Goal: Obtain resource: Download file/media

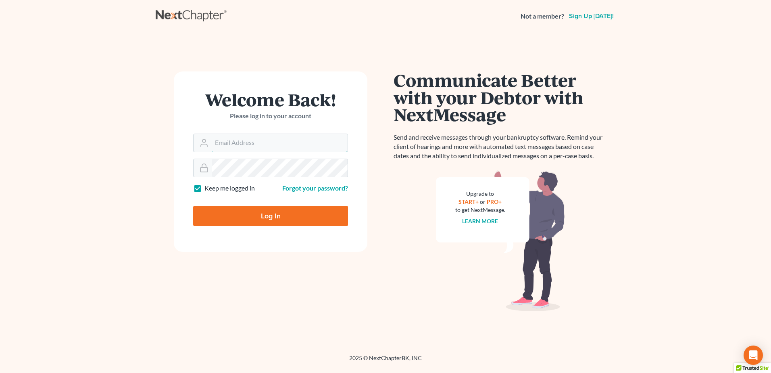
type input "[EMAIL_ADDRESS][DOMAIN_NAME]"
click at [276, 215] on input "Log In" at bounding box center [270, 216] width 155 height 20
type input "Thinking..."
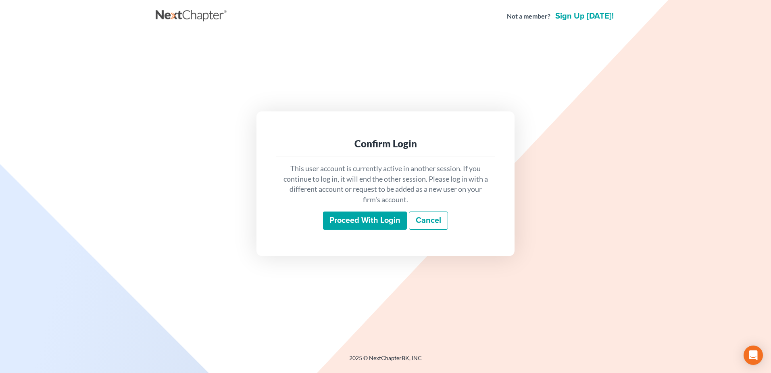
click at [364, 222] on input "Proceed with login" at bounding box center [365, 220] width 84 height 19
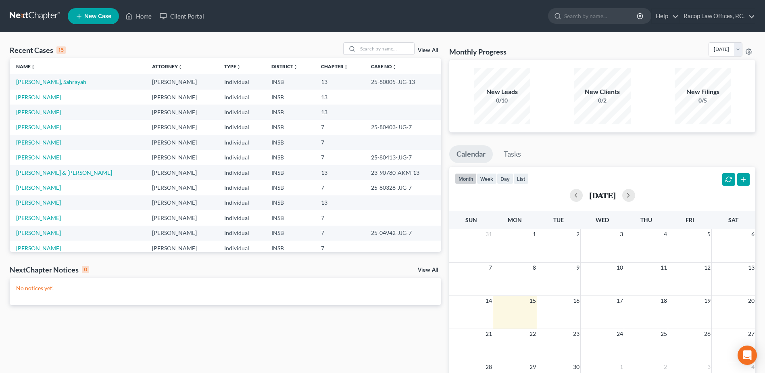
click at [42, 98] on link "[PERSON_NAME]" at bounding box center [38, 97] width 45 height 7
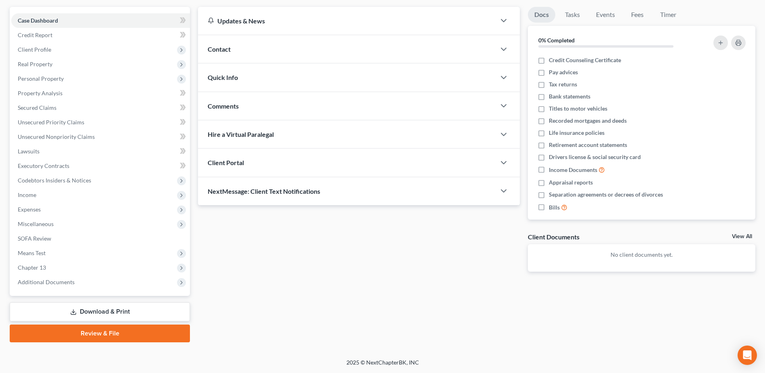
click at [98, 309] on link "Download & Print" at bounding box center [100, 311] width 180 height 19
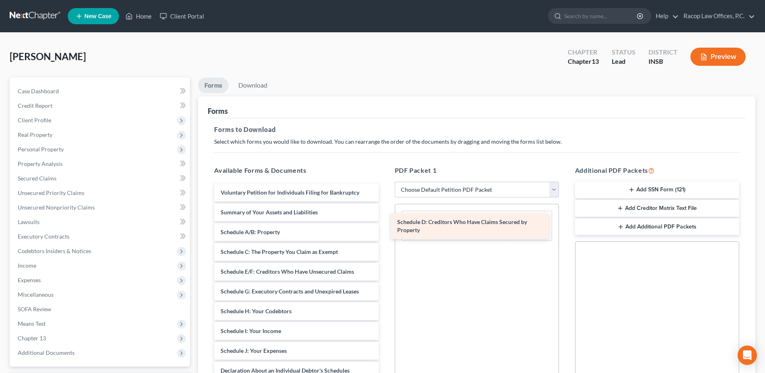
drag, startPoint x: 247, startPoint y: 274, endPoint x: 424, endPoint y: 224, distance: 184.7
click at [385, 224] on div "Schedule D: Creditors Who Have Claims Secured by Property Voluntary Petition fo…" at bounding box center [296, 359] width 177 height 350
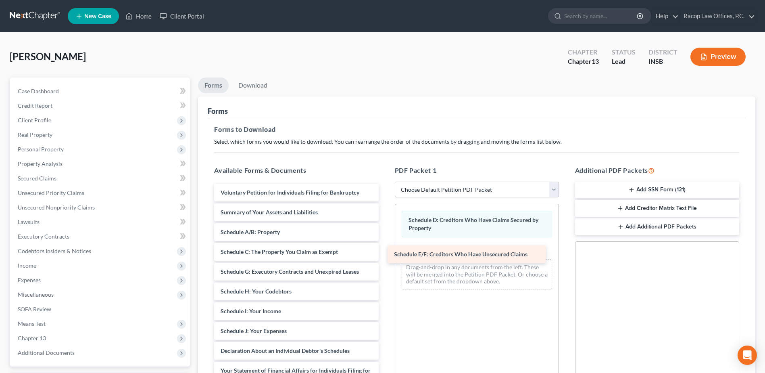
drag, startPoint x: 249, startPoint y: 271, endPoint x: 422, endPoint y: 253, distance: 174.4
click at [385, 253] on div "Schedule E/F: Creditors Who Have Unsecured Claims Voluntary Petition for Indivi…" at bounding box center [296, 349] width 177 height 330
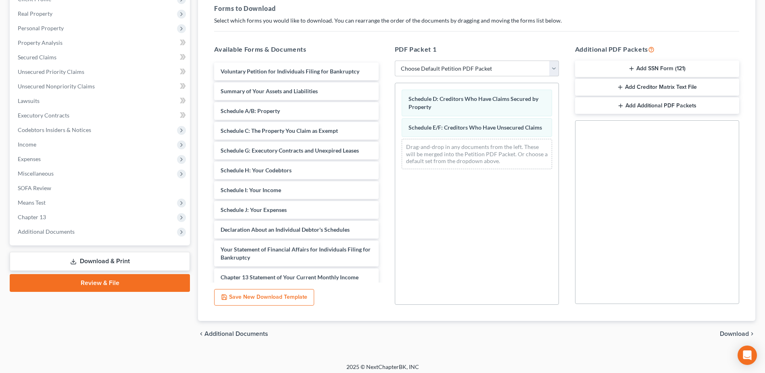
click at [733, 333] on span "Download" at bounding box center [734, 333] width 29 height 6
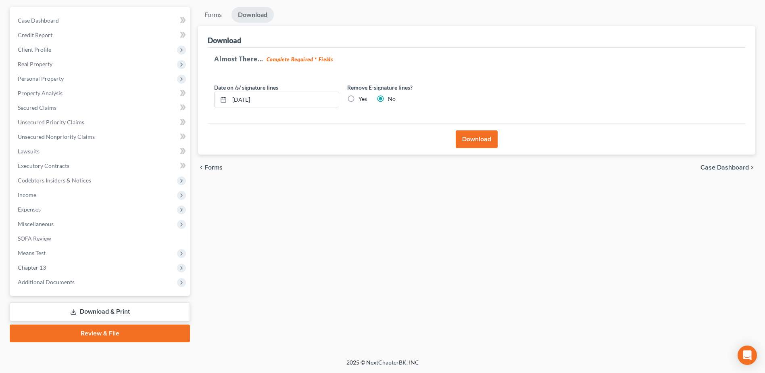
click at [474, 143] on button "Download" at bounding box center [477, 139] width 42 height 18
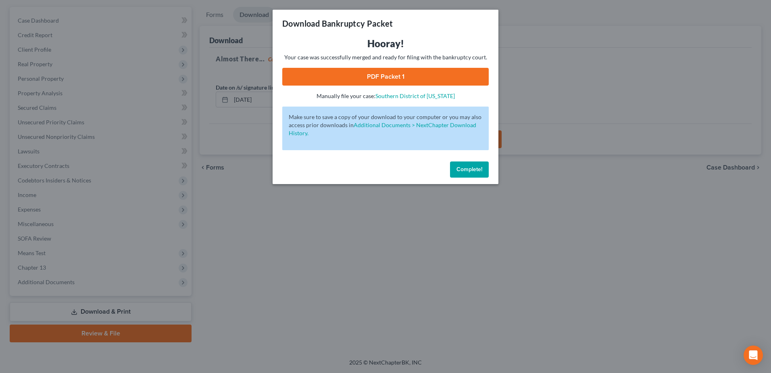
click at [384, 77] on link "PDF Packet 1" at bounding box center [385, 77] width 207 height 18
click at [472, 169] on span "Complete!" at bounding box center [470, 169] width 26 height 7
